Goal: Task Accomplishment & Management: Manage account settings

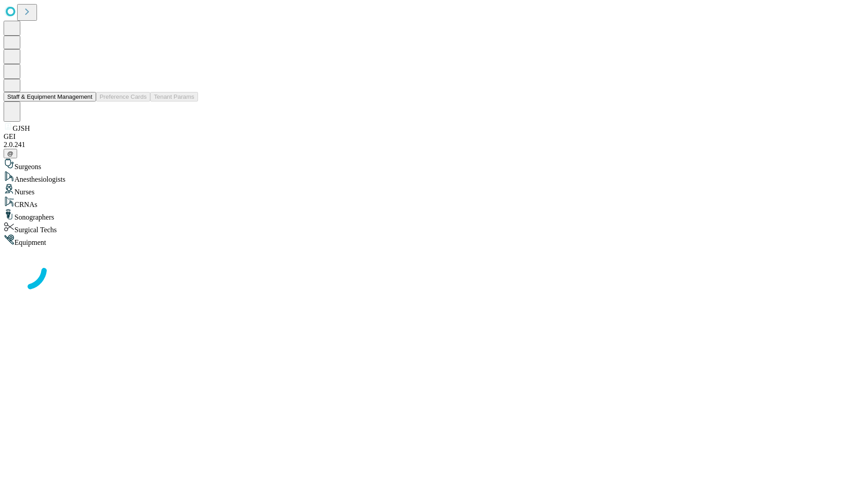
click at [86, 102] on button "Staff & Equipment Management" at bounding box center [50, 96] width 92 height 9
